Goal: Task Accomplishment & Management: Use online tool/utility

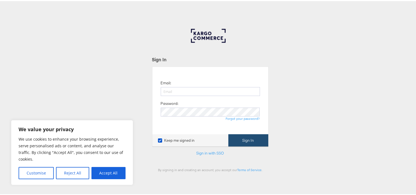
type input "[EMAIL_ADDRESS][PERSON_NAME][DOMAIN_NAME]"
click at [250, 136] on button "Sign In" at bounding box center [248, 139] width 40 height 12
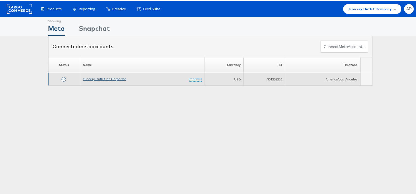
click at [107, 79] on link "Grocery Outlet Inc Corporate" at bounding box center [105, 78] width 44 height 4
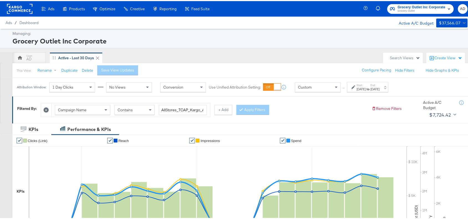
click at [366, 85] on label "Start:" at bounding box center [361, 84] width 9 height 4
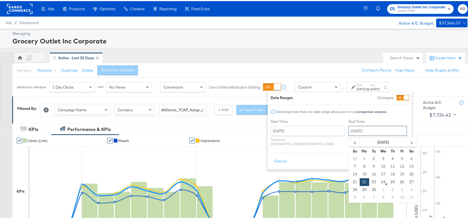
click at [364, 129] on input "September 22nd 2025" at bounding box center [378, 130] width 58 height 10
click at [369, 179] on td "23" at bounding box center [373, 181] width 9 height 8
type input "September 23rd 2025"
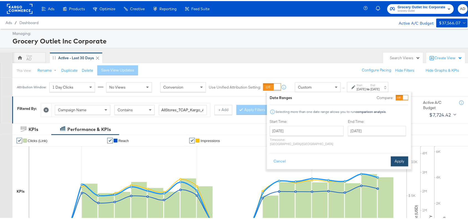
click at [402, 157] on button "Apply" at bounding box center [399, 161] width 17 height 10
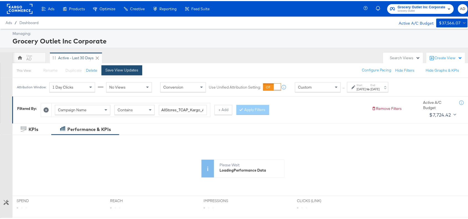
click at [123, 71] on div "Save View Updates" at bounding box center [121, 69] width 33 height 5
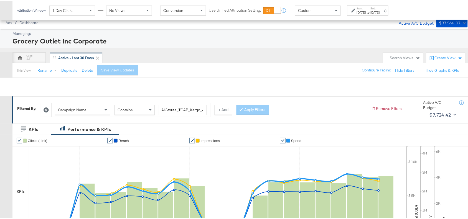
scroll to position [182, 0]
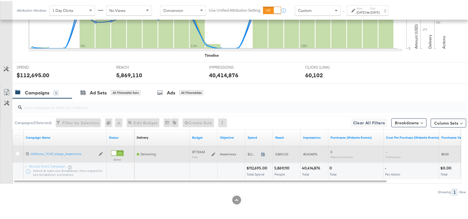
click at [262, 153] on icon at bounding box center [263, 153] width 4 height 4
click at [212, 153] on icon at bounding box center [214, 154] width 4 height 4
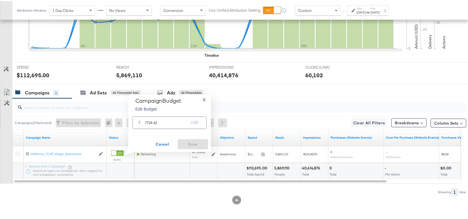
click at [163, 121] on input "7724.42" at bounding box center [167, 120] width 44 height 12
paste input "$7,722.14"
click at [163, 121] on div "$ $7,722.14 USD" at bounding box center [170, 122] width 74 height 12
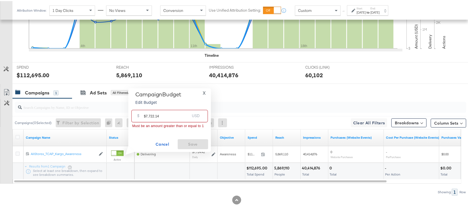
click at [145, 115] on input "$7,722.14" at bounding box center [167, 113] width 46 height 12
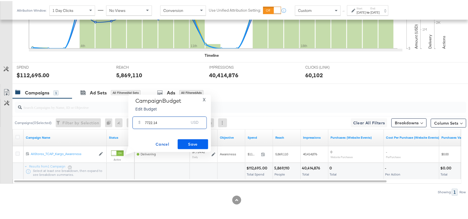
type input "7722.14"
click at [194, 146] on span "Save" at bounding box center [193, 143] width 26 height 7
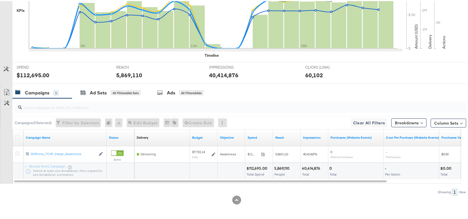
scroll to position [0, 0]
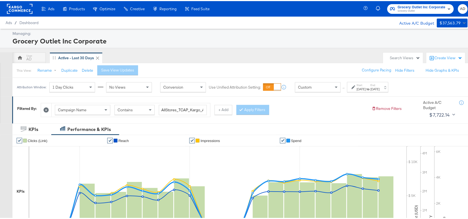
click at [399, 8] on span "Grocery Outlet" at bounding box center [422, 10] width 48 height 4
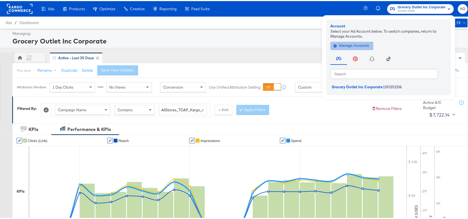
click at [348, 45] on span "Manage Accounts" at bounding box center [352, 45] width 35 height 6
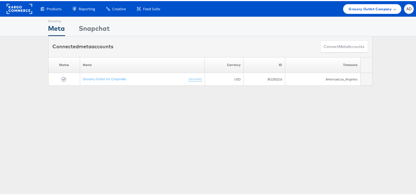
click at [371, 10] on span "Grocery Outlet Company" at bounding box center [370, 8] width 43 height 6
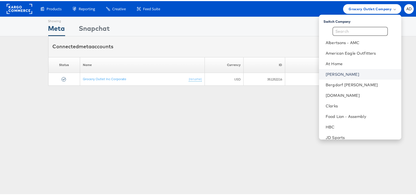
click at [326, 73] on link "[PERSON_NAME]" at bounding box center [361, 73] width 71 height 6
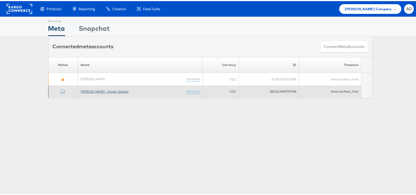
click at [105, 89] on link "[PERSON_NAME] - Social_Display" at bounding box center [105, 90] width 48 height 4
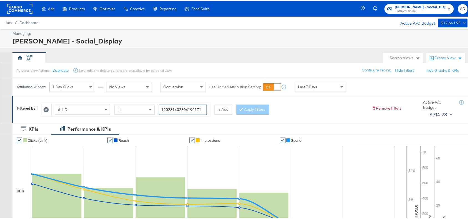
click at [206, 110] on input "120231402304190171" at bounding box center [183, 109] width 48 height 10
type input "120231402304190171"
click at [266, 105] on button "Apply Filters" at bounding box center [253, 109] width 33 height 10
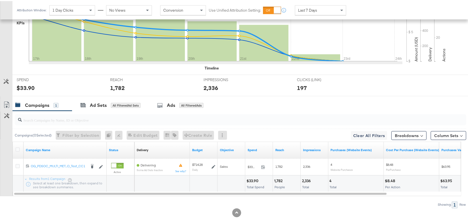
scroll to position [182, 0]
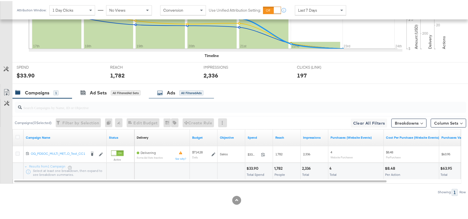
click at [167, 93] on div "Ads All Filtered Ads" at bounding box center [180, 92] width 46 height 6
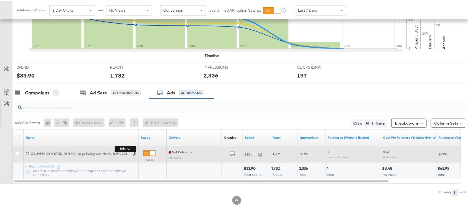
click at [136, 153] on icon "link" at bounding box center [134, 153] width 3 height 3
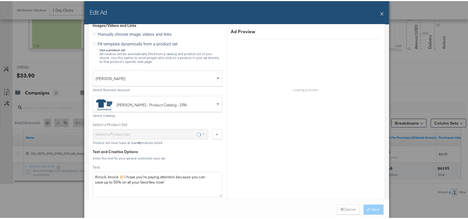
scroll to position [151, 0]
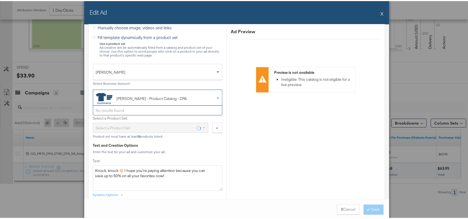
click at [189, 98] on div "[PERSON_NAME] - Product Catalog - DPA" at bounding box center [153, 97] width 115 height 11
click at [215, 98] on span at bounding box center [218, 97] width 7 height 16
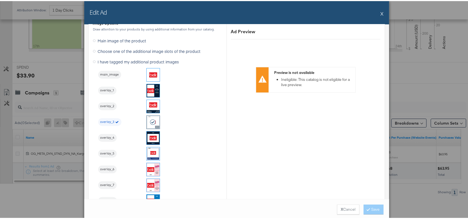
scroll to position [566, 0]
click at [381, 10] on button "X" at bounding box center [382, 12] width 3 height 11
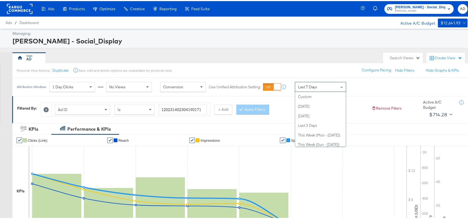
scroll to position [77, 0]
click at [322, 85] on div "Last 7 Days" at bounding box center [320, 85] width 51 height 9
click at [332, 90] on div "Last 7 Days" at bounding box center [320, 85] width 51 height 9
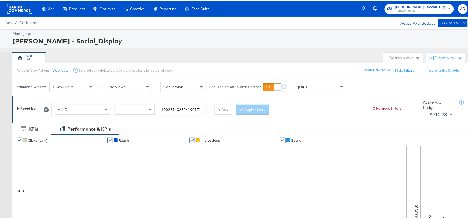
click at [283, 63] on div "Personal View Actions: Duplicate Save, edit and delete options are unavailable …" at bounding box center [242, 69] width 461 height 15
click at [46, 111] on icon at bounding box center [46, 108] width 5 height 5
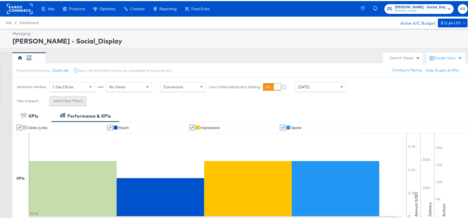
click at [72, 102] on button "+ Add New Filters" at bounding box center [67, 100] width 37 height 10
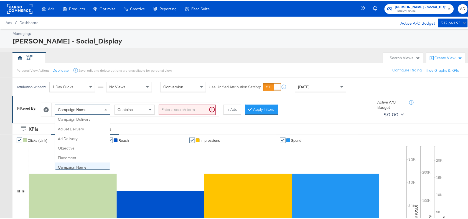
scroll to position [48, 0]
click at [97, 108] on div "Campaign Name" at bounding box center [82, 108] width 55 height 9
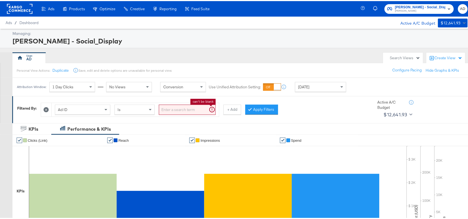
click at [190, 107] on input "search" at bounding box center [187, 109] width 57 height 10
paste input "120231402304190171"
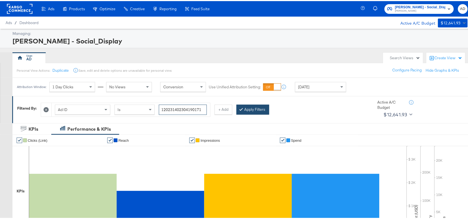
type input "120231402304190171"
click at [260, 109] on button "Apply Filters" at bounding box center [253, 109] width 33 height 10
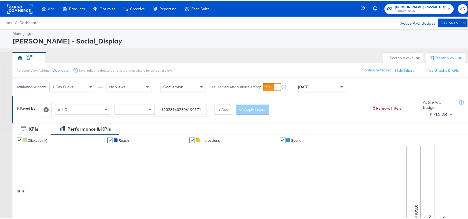
click at [324, 106] on div "Ad ID Is 120231402304190171 + Add Apply Filters" at bounding box center [204, 107] width 327 height 17
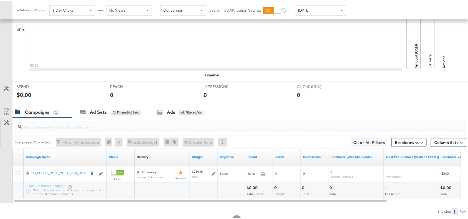
scroll to position [182, 0]
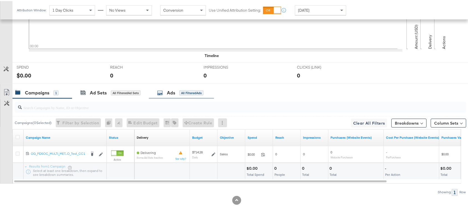
click at [164, 91] on div "Ads All Filtered Ads" at bounding box center [180, 92] width 46 height 6
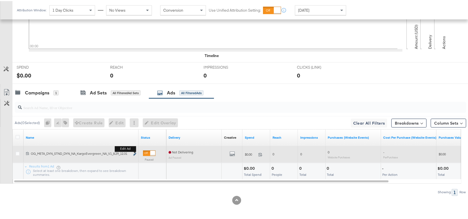
click at [135, 153] on icon "link" at bounding box center [134, 153] width 3 height 3
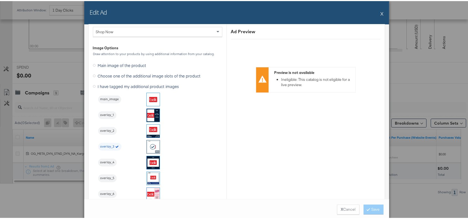
scroll to position [542, 0]
click at [381, 11] on button "X" at bounding box center [382, 12] width 3 height 11
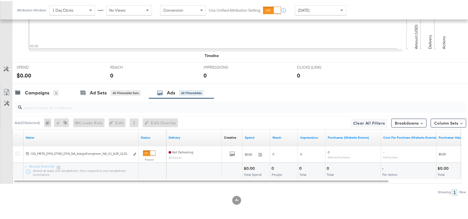
scroll to position [0, 0]
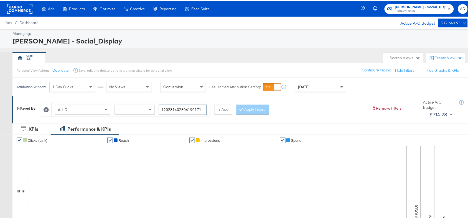
click at [203, 107] on input "120231402304190171" at bounding box center [183, 109] width 48 height 10
paste input "6"
type input "120231402304160171"
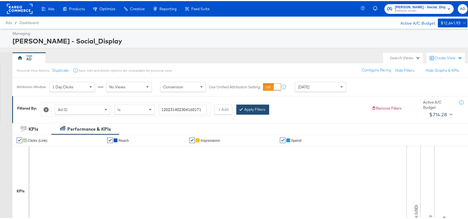
click at [261, 109] on button "Apply Filters" at bounding box center [253, 109] width 33 height 10
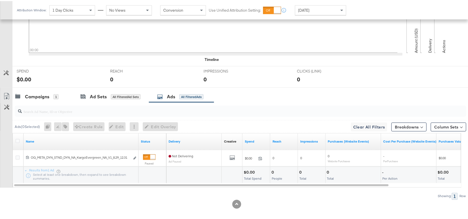
scroll to position [182, 0]
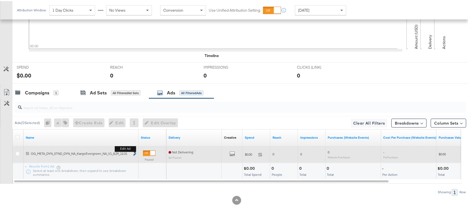
click at [135, 153] on icon "link" at bounding box center [134, 153] width 3 height 3
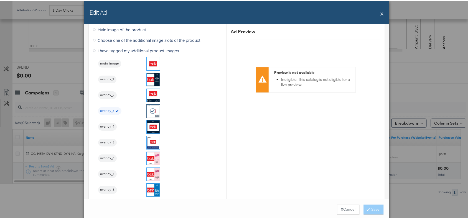
scroll to position [578, 0]
click at [378, 12] on div "Edit Ad X" at bounding box center [236, 11] width 305 height 23
click at [381, 11] on button "X" at bounding box center [382, 12] width 3 height 11
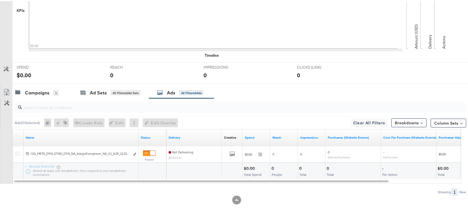
scroll to position [0, 0]
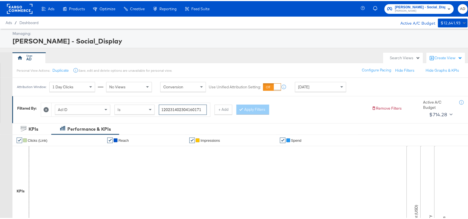
click at [203, 108] on input "120231402304160171" at bounding box center [183, 109] width 48 height 10
paste input "461622"
type input "120231404616220171"
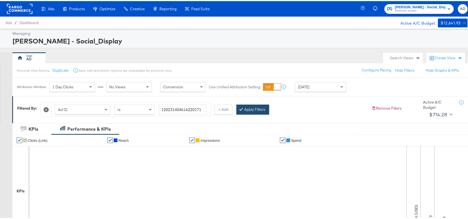
click at [255, 107] on button "Apply Filters" at bounding box center [253, 109] width 33 height 10
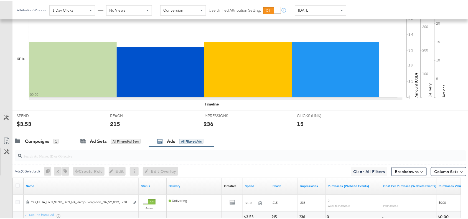
scroll to position [182, 0]
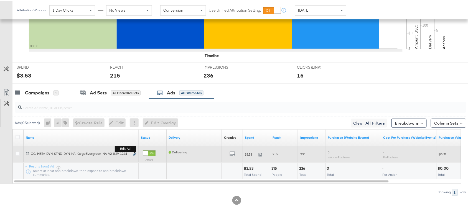
click at [134, 154] on icon "link" at bounding box center [134, 153] width 3 height 3
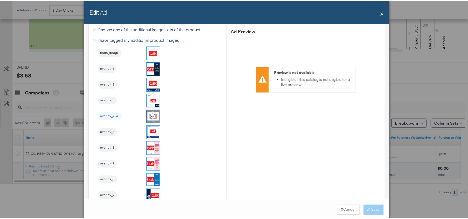
scroll to position [588, 0]
click at [377, 13] on div "Edit Ad X" at bounding box center [236, 11] width 305 height 23
click at [381, 12] on button "X" at bounding box center [382, 12] width 3 height 11
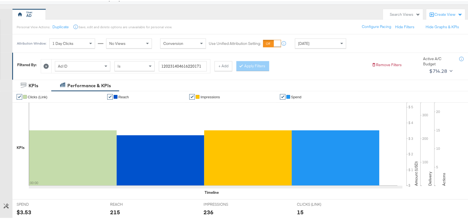
scroll to position [0, 0]
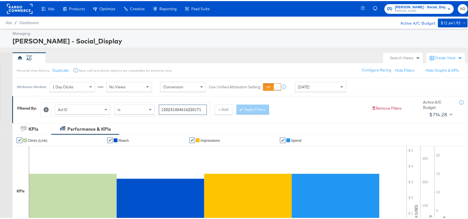
click at [201, 108] on input "120231404616220171" at bounding box center [183, 109] width 48 height 10
paste input "0"
type input "120231404616200171"
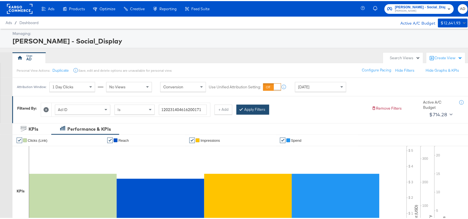
click at [256, 109] on button "Apply Filters" at bounding box center [253, 109] width 33 height 10
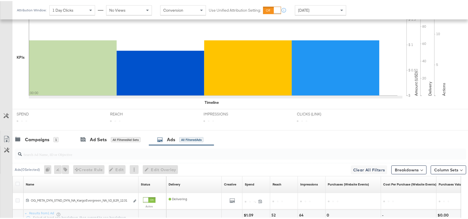
scroll to position [182, 0]
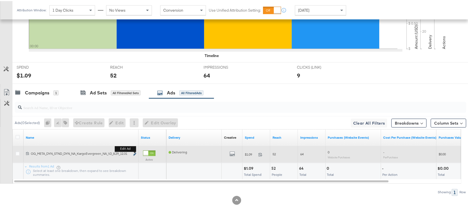
click at [135, 153] on icon "link" at bounding box center [134, 153] width 3 height 3
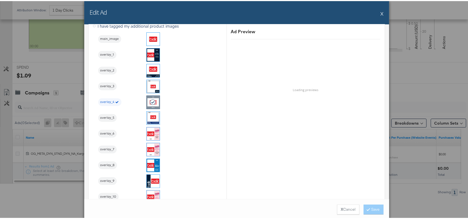
scroll to position [602, 0]
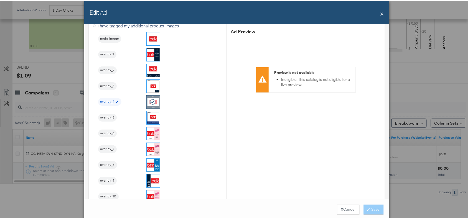
click at [381, 11] on button "X" at bounding box center [382, 12] width 3 height 11
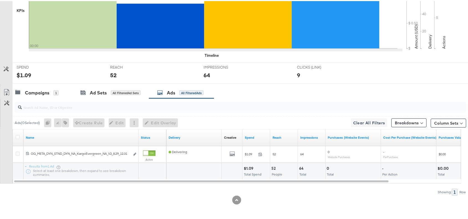
scroll to position [0, 0]
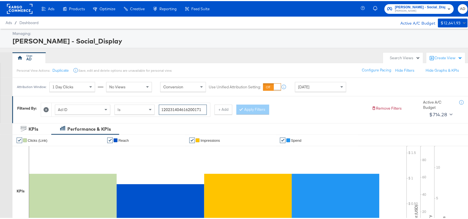
click at [201, 110] on input "120231404616200171" at bounding box center [183, 109] width 48 height 10
paste input "60453057"
type input "120231604530570171"
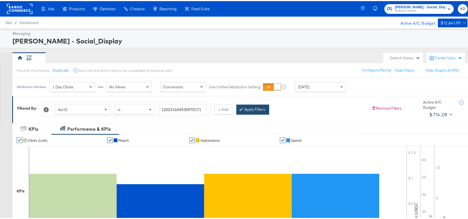
click at [249, 109] on button "Apply Filters" at bounding box center [253, 109] width 33 height 10
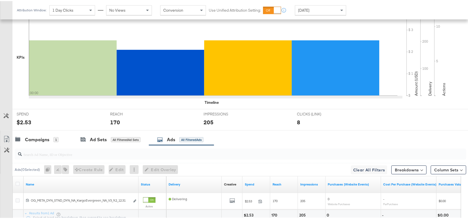
scroll to position [182, 0]
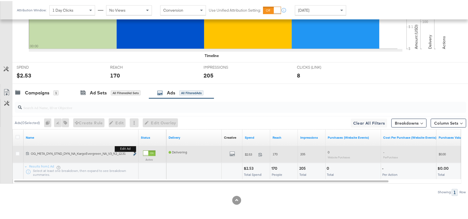
click at [135, 153] on icon "link" at bounding box center [134, 153] width 3 height 3
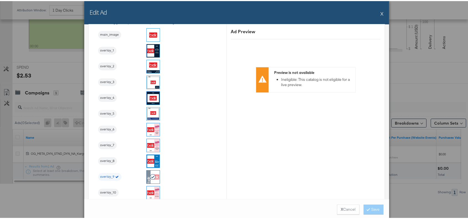
scroll to position [608, 0]
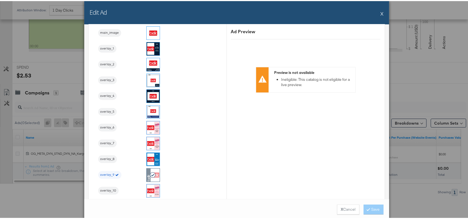
click at [381, 11] on button "X" at bounding box center [382, 12] width 3 height 11
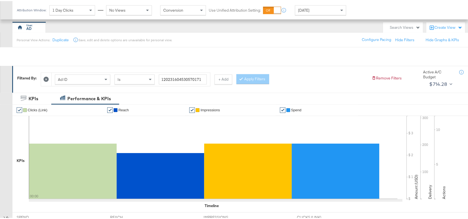
scroll to position [0, 0]
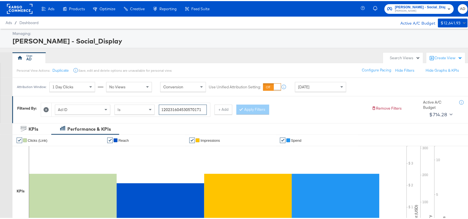
click at [205, 108] on input "120231604530570171" at bounding box center [183, 109] width 48 height 10
paste input "4"
type input "120231604530540171"
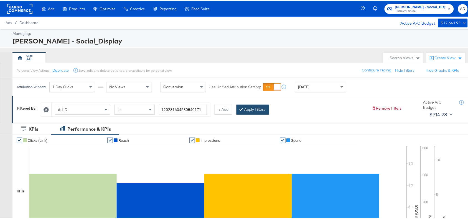
click at [254, 110] on button "Apply Filters" at bounding box center [253, 109] width 33 height 10
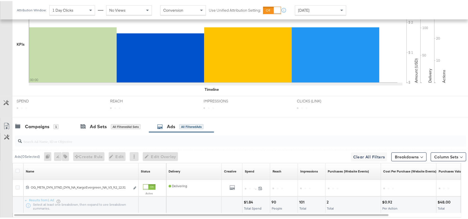
scroll to position [182, 0]
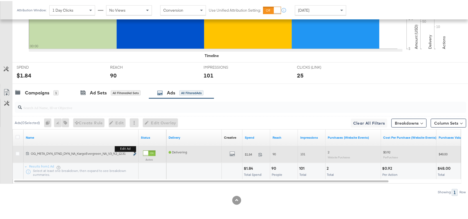
click at [135, 153] on icon "link" at bounding box center [134, 153] width 3 height 3
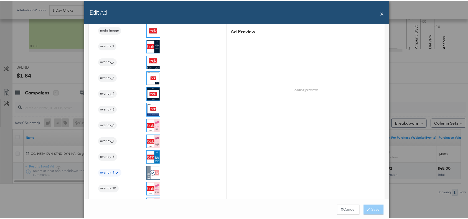
scroll to position [611, 0]
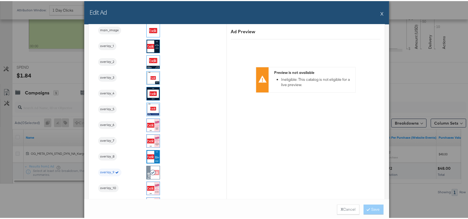
click at [378, 12] on div "Edit Ad X" at bounding box center [236, 11] width 305 height 23
click at [381, 12] on button "X" at bounding box center [382, 12] width 3 height 11
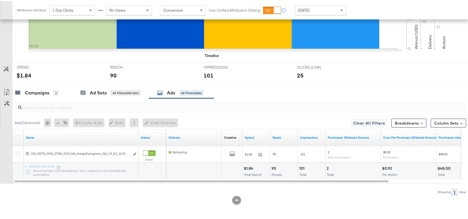
scroll to position [0, 0]
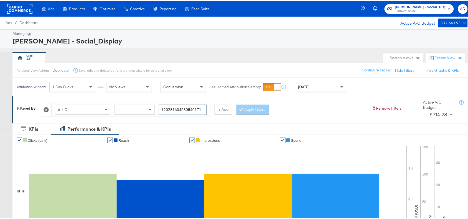
click at [206, 111] on input "120231604530540171" at bounding box center [183, 109] width 48 height 10
paste input "43463476"
type input "120231434634760171"
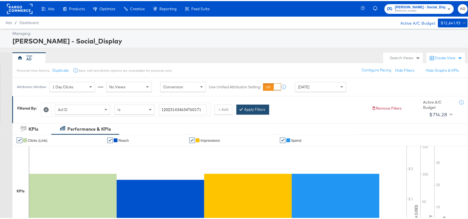
click at [261, 107] on button "Apply Filters" at bounding box center [253, 109] width 33 height 10
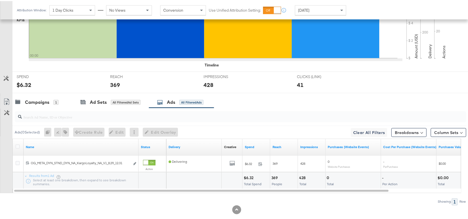
scroll to position [182, 0]
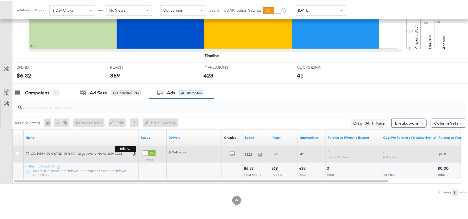
click at [135, 152] on button "Edit ad" at bounding box center [134, 154] width 3 height 6
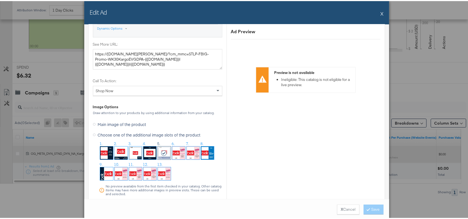
scroll to position [483, 0]
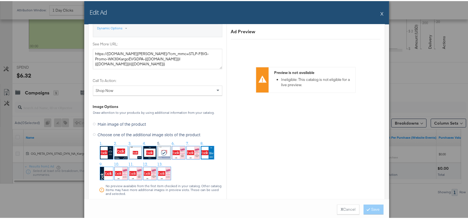
click at [381, 12] on button "X" at bounding box center [382, 12] width 3 height 11
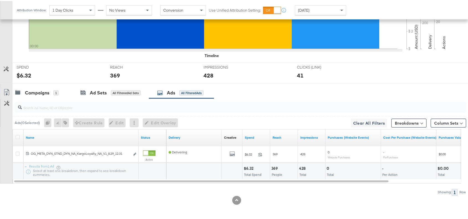
scroll to position [0, 0]
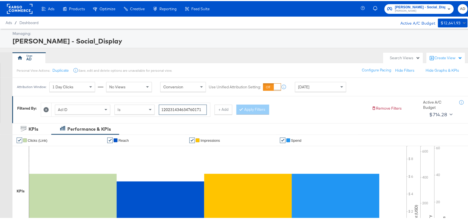
click at [202, 109] on input "120231434634760171" at bounding box center [183, 109] width 48 height 10
paste input "0466415"
click at [202, 109] on input "120231404664150171" at bounding box center [183, 109] width 48 height 10
type input "120231404664150171"
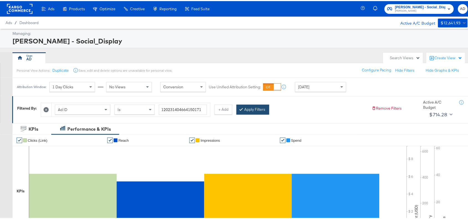
click at [251, 108] on button "Apply Filters" at bounding box center [253, 109] width 33 height 10
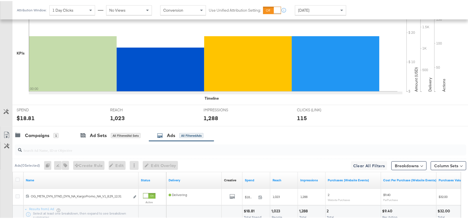
scroll to position [182, 0]
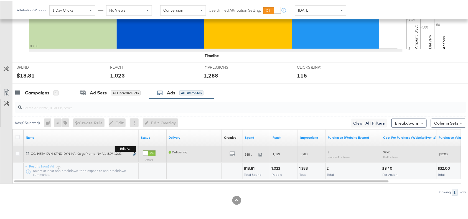
click at [135, 154] on icon "link" at bounding box center [134, 153] width 3 height 3
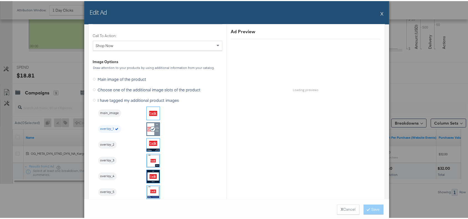
scroll to position [528, 0]
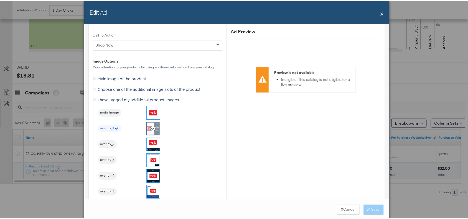
click at [381, 12] on button "X" at bounding box center [382, 12] width 3 height 11
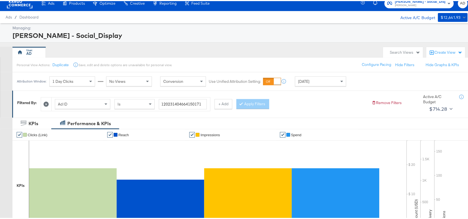
scroll to position [0, 0]
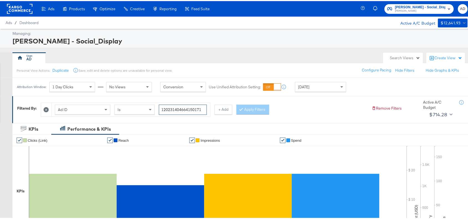
click at [204, 107] on input "120231404664150171" at bounding box center [183, 109] width 48 height 10
paste input "8"
click at [204, 107] on input "120231404664150171" at bounding box center [183, 109] width 48 height 10
type input "120231404664180171"
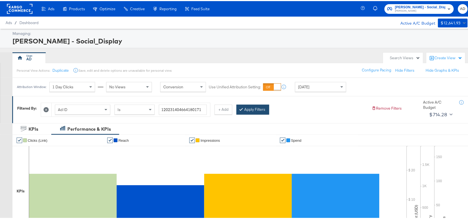
click at [258, 110] on button "Apply Filters" at bounding box center [253, 109] width 33 height 10
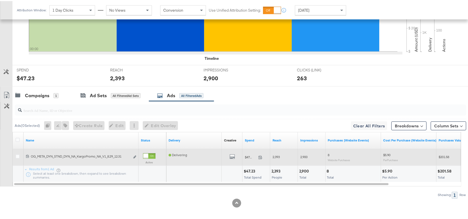
scroll to position [178, 0]
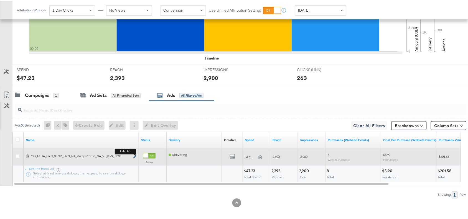
click at [136, 154] on button "Edit ad" at bounding box center [134, 156] width 3 height 6
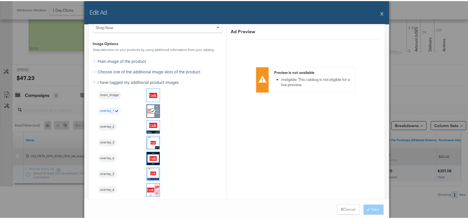
scroll to position [546, 0]
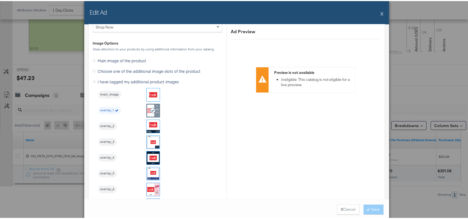
click at [381, 13] on div "Edit Ad X" at bounding box center [236, 11] width 305 height 23
click at [381, 13] on button "X" at bounding box center [382, 12] width 3 height 11
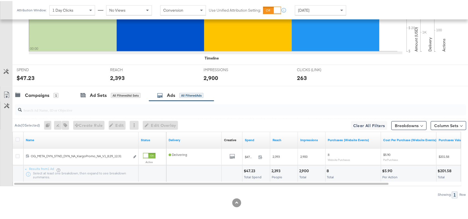
scroll to position [0, 0]
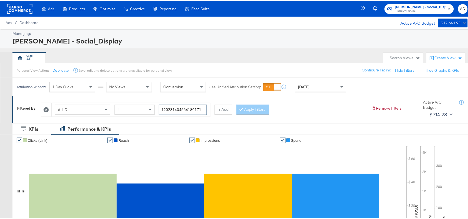
click at [202, 108] on input "120231404664180171" at bounding box center [183, 109] width 48 height 10
paste input "70611"
type input "120231404706110171"
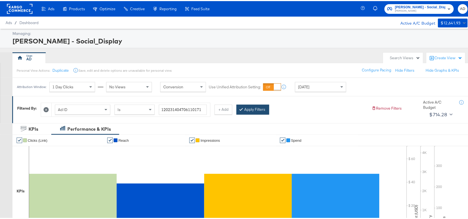
click at [252, 107] on button "Apply Filters" at bounding box center [253, 109] width 33 height 10
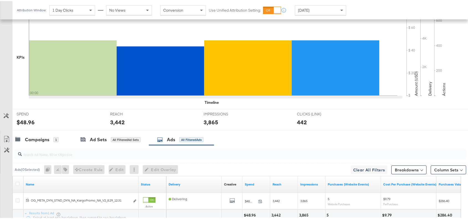
scroll to position [182, 0]
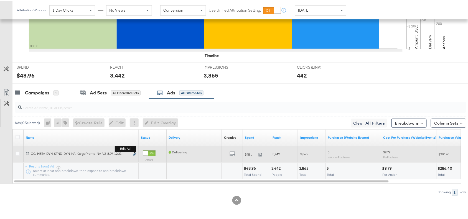
click at [135, 153] on icon "link" at bounding box center [134, 153] width 3 height 3
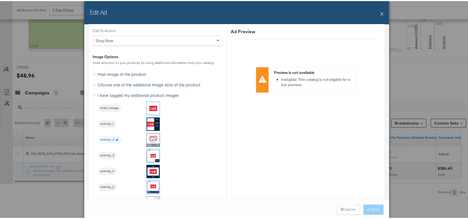
scroll to position [534, 0]
click at [381, 11] on button "X" at bounding box center [382, 12] width 3 height 11
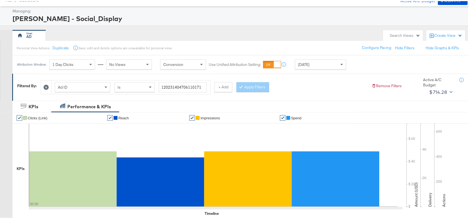
scroll to position [0, 0]
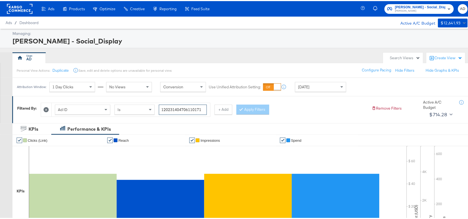
click at [202, 110] on input "120231404706110171" at bounding box center [183, 109] width 48 height 10
paste input "09"
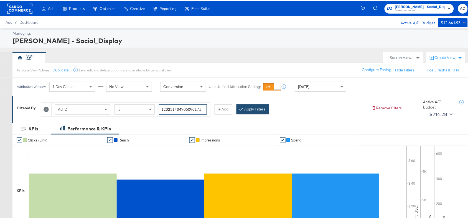
type input "120231404706090171"
click at [258, 110] on button "Apply Filters" at bounding box center [253, 108] width 33 height 10
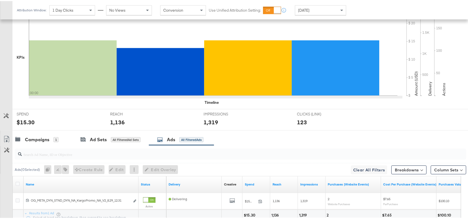
scroll to position [182, 0]
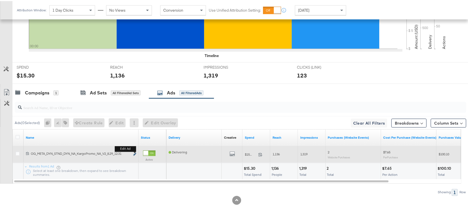
click at [134, 154] on icon "link" at bounding box center [134, 153] width 3 height 3
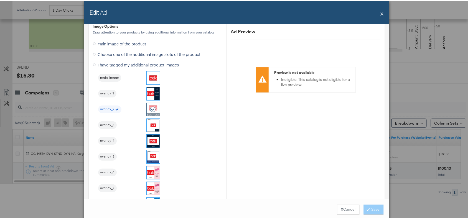
scroll to position [563, 0]
click at [382, 14] on div "Edit Ad X" at bounding box center [236, 11] width 305 height 23
click at [381, 14] on button "X" at bounding box center [382, 12] width 3 height 11
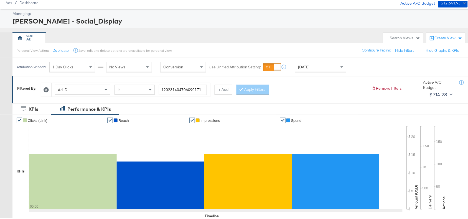
scroll to position [0, 0]
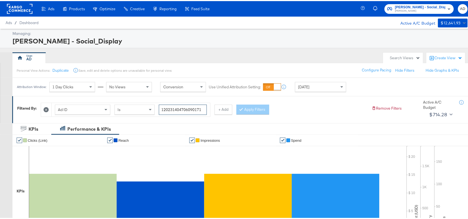
click at [202, 108] on input "120231404706090171" at bounding box center [183, 109] width 48 height 10
paste input "99566022"
type input "120231995660220171"
click at [253, 108] on button "Apply Filters" at bounding box center [253, 109] width 33 height 10
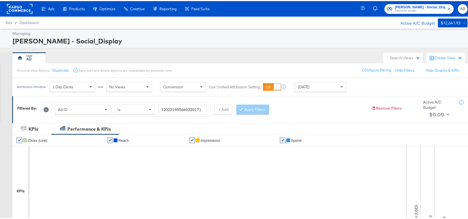
scroll to position [182, 0]
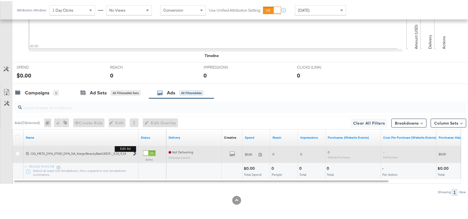
click at [134, 153] on icon "link" at bounding box center [134, 153] width 3 height 3
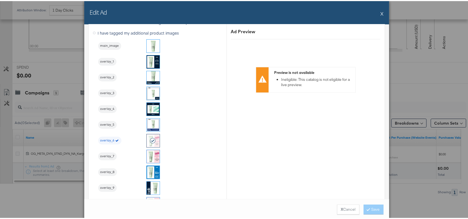
scroll to position [595, 0]
click at [381, 13] on button "X" at bounding box center [382, 12] width 3 height 11
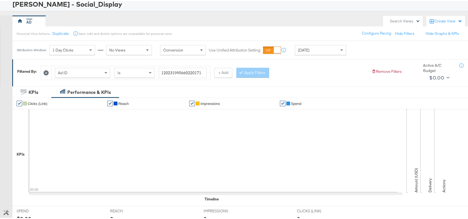
scroll to position [0, 0]
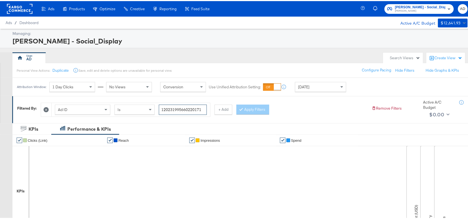
click at [203, 108] on input "120231995660220171" at bounding box center [183, 109] width 48 height 10
paste input "8"
type input "120231995660280171"
click at [254, 106] on button "Apply Filters" at bounding box center [253, 109] width 33 height 10
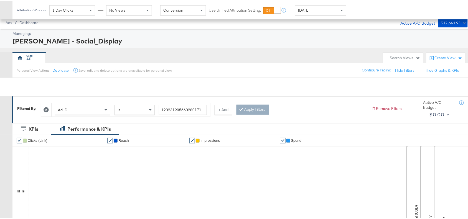
scroll to position [182, 0]
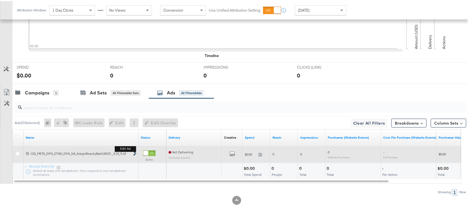
click at [136, 153] on icon "link" at bounding box center [134, 153] width 3 height 3
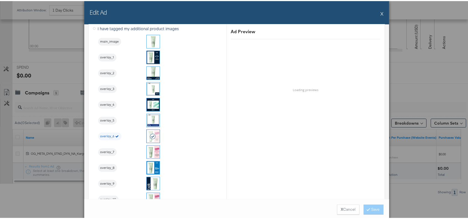
scroll to position [758, 0]
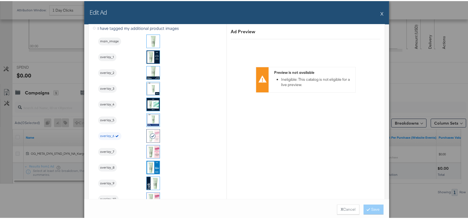
click at [381, 12] on button "X" at bounding box center [382, 12] width 3 height 11
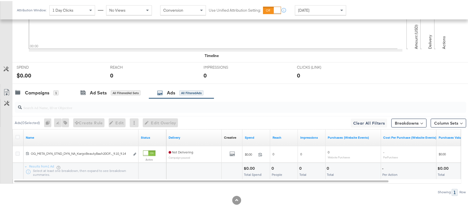
scroll to position [0, 0]
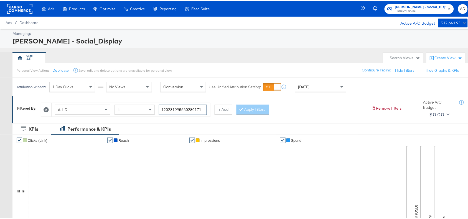
click at [203, 108] on input "120231995660280171" at bounding box center [183, 109] width 48 height 10
paste input "6"
click at [203, 108] on input "120231995660260171" at bounding box center [183, 109] width 48 height 10
type input "120231995660260171"
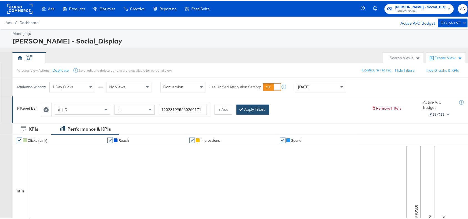
click at [253, 106] on button "Apply Filters" at bounding box center [253, 109] width 33 height 10
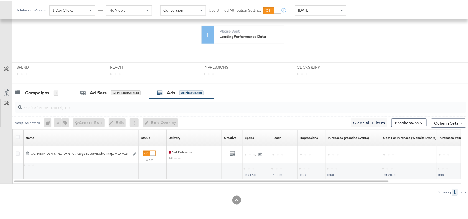
scroll to position [182, 0]
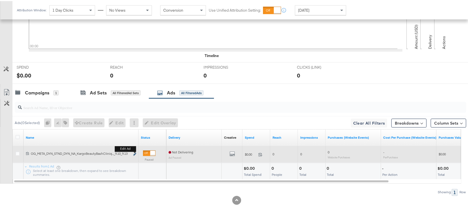
click at [134, 153] on icon "link" at bounding box center [134, 153] width 3 height 3
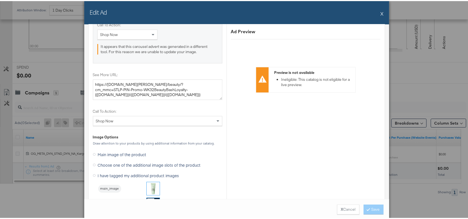
scroll to position [563, 0]
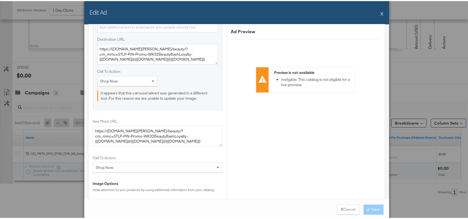
click at [381, 14] on button "X" at bounding box center [382, 12] width 3 height 11
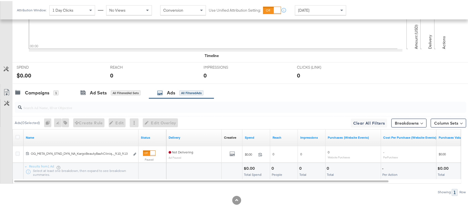
scroll to position [0, 0]
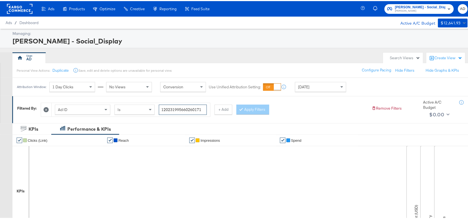
click at [204, 110] on input "120231995660260171" at bounding box center [183, 109] width 48 height 10
paste input "7"
type input "120231995660270171"
click at [265, 107] on button "Apply Filters" at bounding box center [253, 109] width 33 height 10
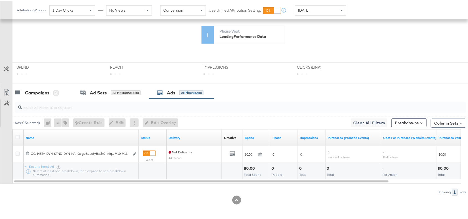
scroll to position [182, 0]
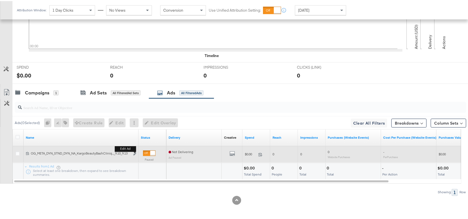
click at [134, 151] on b "Edit ad" at bounding box center [125, 148] width 21 height 6
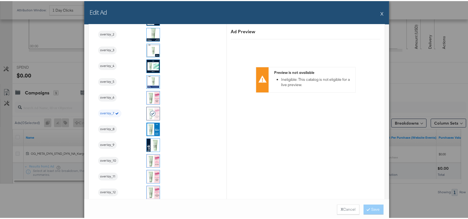
scroll to position [638, 0]
click at [382, 12] on div "Edit Ad X" at bounding box center [236, 11] width 305 height 23
click at [381, 14] on button "X" at bounding box center [382, 12] width 3 height 11
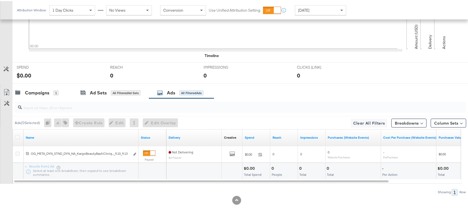
scroll to position [0, 0]
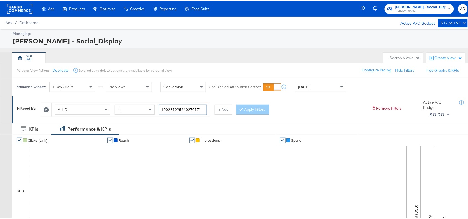
click at [203, 111] on input "120231995660270171" at bounding box center [183, 109] width 48 height 10
paste input "30"
type input "120231995660300171"
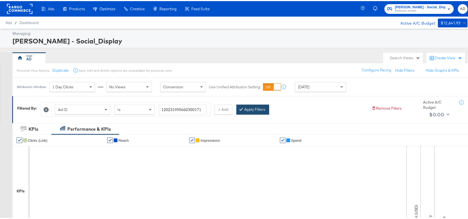
click at [252, 110] on button "Apply Filters" at bounding box center [253, 109] width 33 height 10
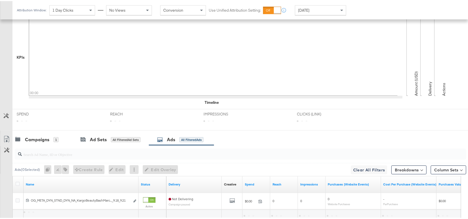
scroll to position [182, 0]
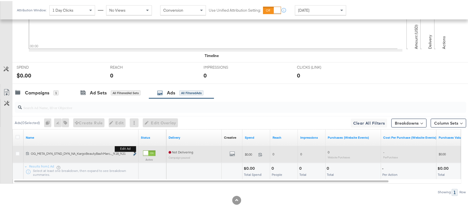
click at [135, 153] on icon "link" at bounding box center [134, 153] width 3 height 3
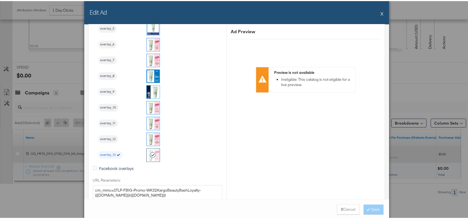
scroll to position [692, 0]
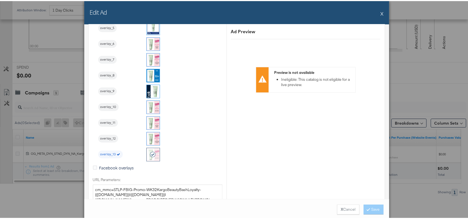
click at [377, 12] on div "Edit Ad X" at bounding box center [236, 11] width 305 height 23
click at [382, 12] on div "Edit Ad X" at bounding box center [236, 11] width 305 height 23
click at [381, 12] on button "X" at bounding box center [382, 12] width 3 height 11
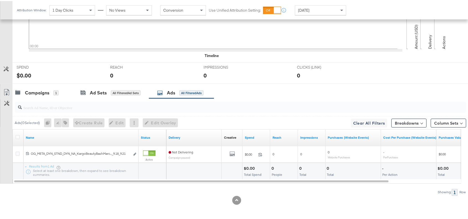
scroll to position [0, 0]
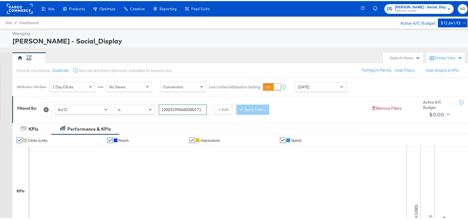
click at [204, 110] on input "120231995660300171" at bounding box center [183, 109] width 48 height 10
click at [259, 110] on div "Apply Filters" at bounding box center [253, 109] width 33 height 10
click at [255, 110] on div "Apply Filters" at bounding box center [253, 109] width 33 height 10
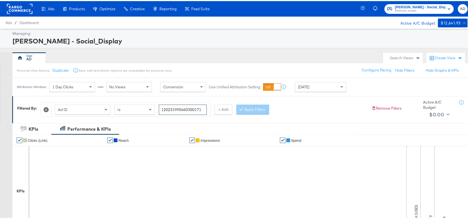
click at [206, 108] on input "120231995660300171" at bounding box center [183, 109] width 48 height 10
click at [207, 110] on input "120231995660300171" at bounding box center [183, 109] width 48 height 10
paste input "40230419"
click at [207, 110] on input "120231995660300171" at bounding box center [183, 109] width 48 height 10
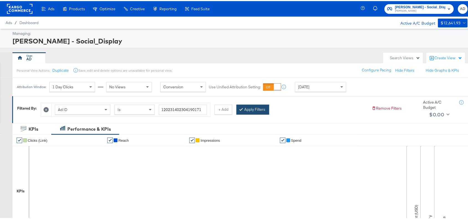
click at [244, 110] on div at bounding box center [242, 108] width 4 height 5
click at [202, 110] on input "120231402304190171" at bounding box center [183, 109] width 48 height 10
paste input "6"
click at [202, 110] on input "120231402304160171" at bounding box center [183, 109] width 48 height 10
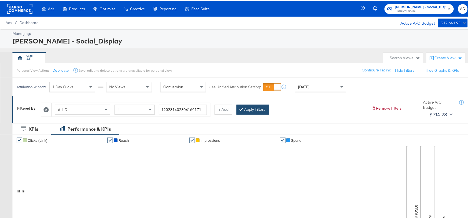
click at [262, 110] on button "Apply Filters" at bounding box center [253, 109] width 33 height 10
click at [203, 108] on input "120231402304160171" at bounding box center [183, 109] width 48 height 10
paste input "461622"
click at [250, 110] on button "Apply Filters" at bounding box center [253, 109] width 33 height 10
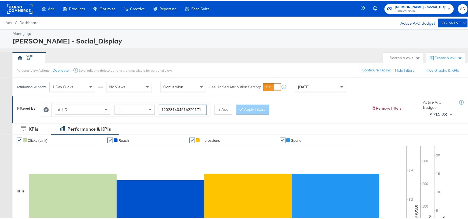
click at [203, 110] on input "120231404616220171" at bounding box center [183, 109] width 48 height 10
paste input "995660"
click at [203, 110] on input "120231995660220171" at bounding box center [183, 109] width 48 height 10
click at [261, 110] on button "Apply Filters" at bounding box center [253, 109] width 33 height 10
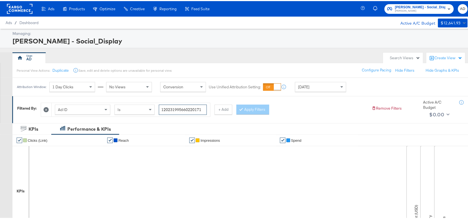
click at [205, 108] on input "120231995660220171" at bounding box center [183, 109] width 48 height 10
paste input "8"
click at [205, 108] on input "120231995660280171" at bounding box center [183, 109] width 48 height 10
click at [244, 108] on div at bounding box center [242, 108] width 4 height 5
click at [204, 108] on input "120231995660280171" at bounding box center [183, 109] width 48 height 10
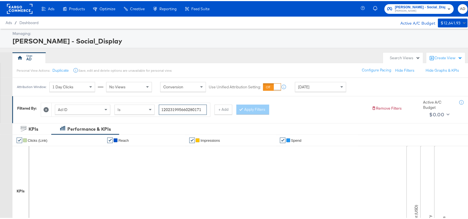
click at [204, 108] on input "120231995660280171" at bounding box center [183, 109] width 48 height 10
paste input "7"
click at [204, 108] on input "120231995660280171" at bounding box center [183, 109] width 48 height 10
type input "120231995660270171"
click at [254, 110] on button "Apply Filters" at bounding box center [253, 109] width 33 height 10
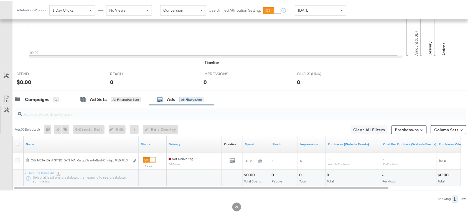
scroll to position [182, 0]
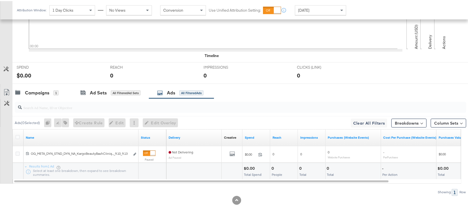
click at [325, 94] on div "Campaigns 1 Ad Sets All Filtered Ad Sets Ads All Filtered Ads" at bounding box center [242, 92] width 461 height 12
